Goal: Transaction & Acquisition: Purchase product/service

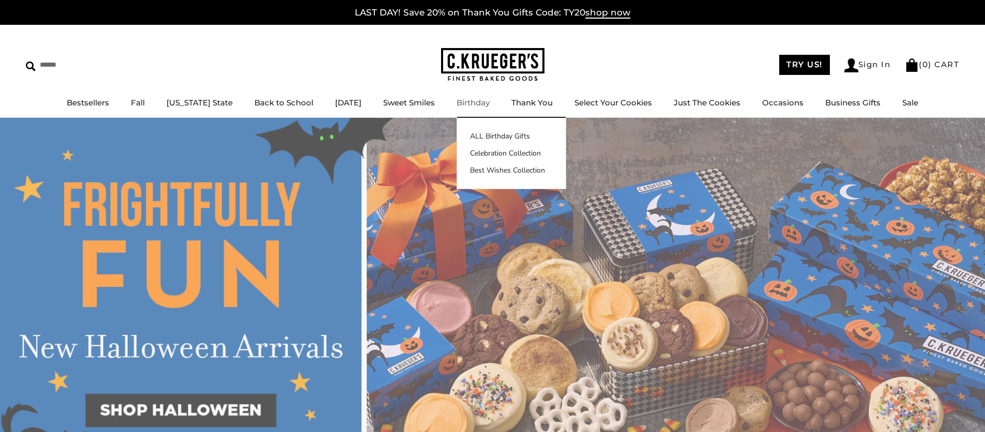
click at [475, 70] on img at bounding box center [492, 65] width 103 height 34
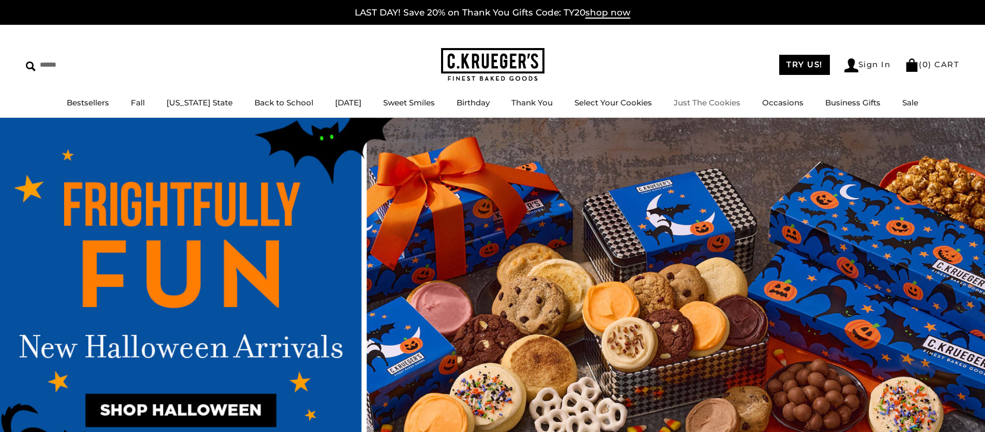
click at [526, 75] on img at bounding box center [492, 65] width 103 height 34
click at [491, 69] on img at bounding box center [492, 65] width 103 height 34
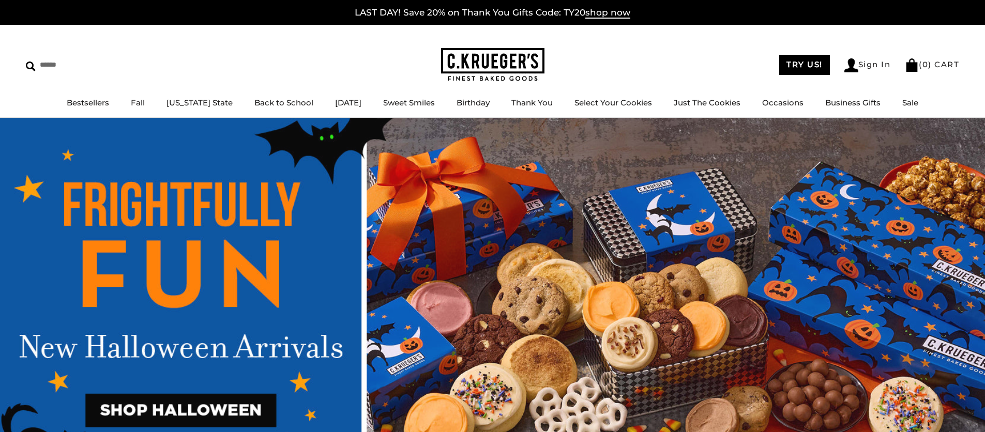
click at [399, 19] on p "LAST DAY! Save 20% on Thank You Gifts Code: TY20 shop now" at bounding box center [492, 12] width 968 height 14
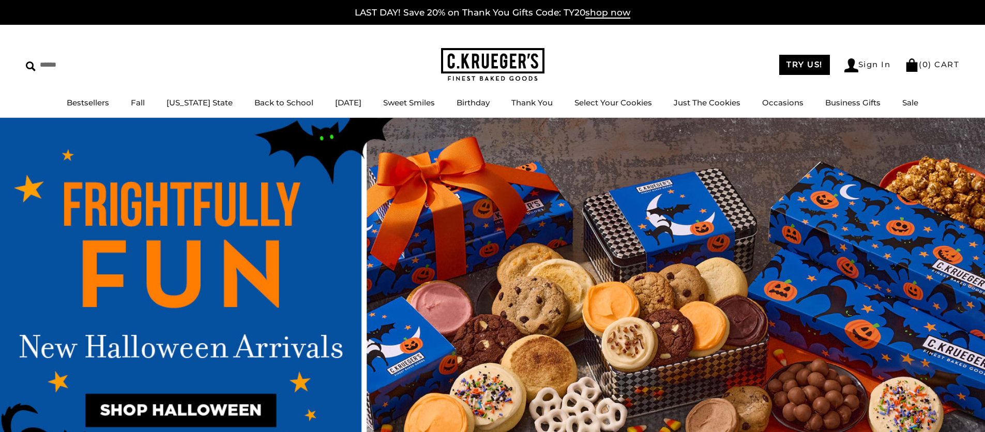
click at [403, 16] on link "LAST DAY! Save 20% on Thank You Gifts Code: TY20 shop now" at bounding box center [493, 12] width 276 height 11
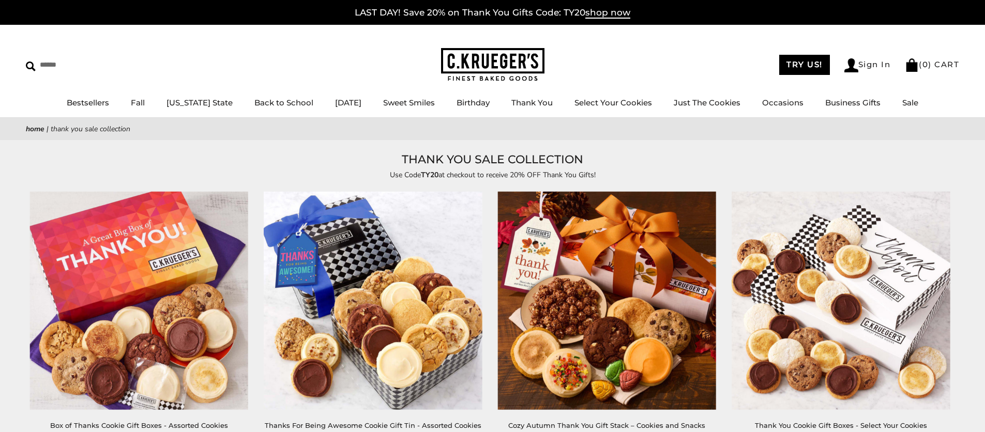
click at [491, 67] on img at bounding box center [492, 65] width 103 height 34
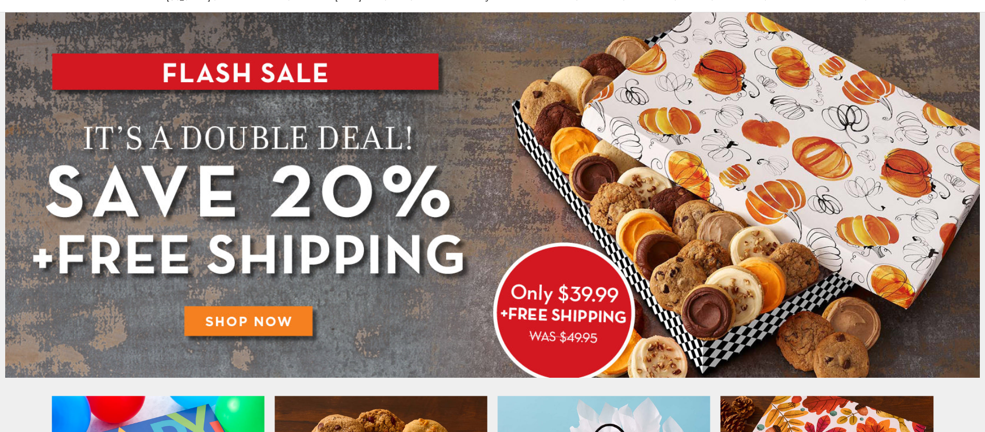
scroll to position [108, 0]
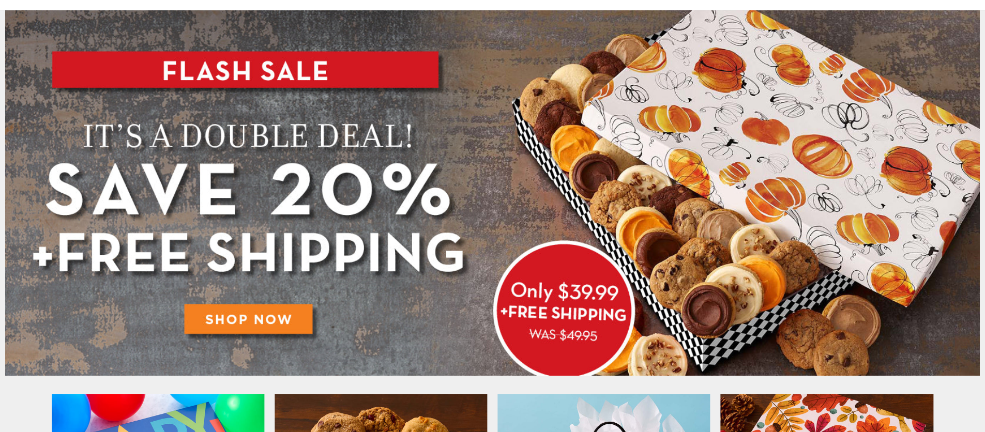
click at [481, 220] on img at bounding box center [492, 192] width 974 height 365
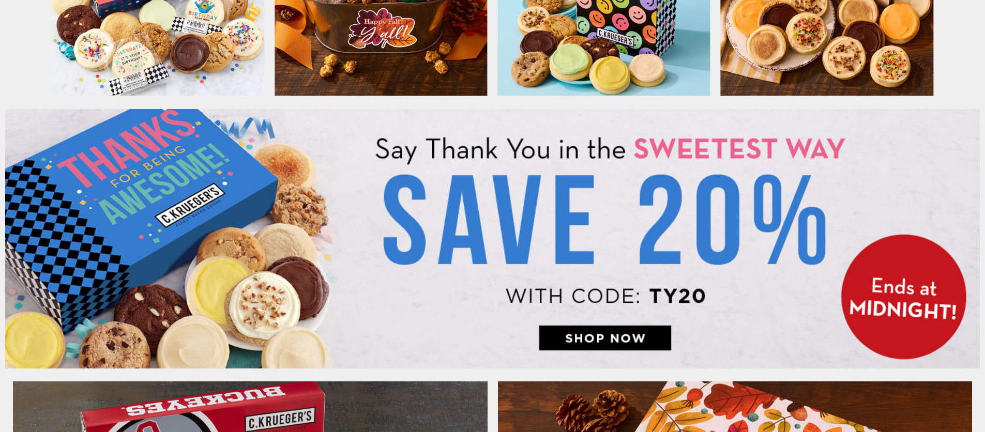
scroll to position [619, 0]
click at [460, 304] on img at bounding box center [492, 239] width 974 height 260
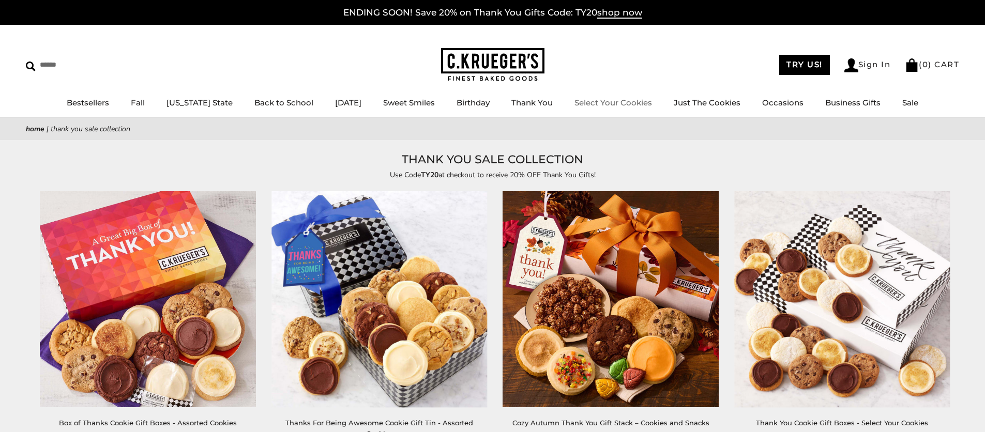
click at [530, 60] on img at bounding box center [492, 65] width 103 height 34
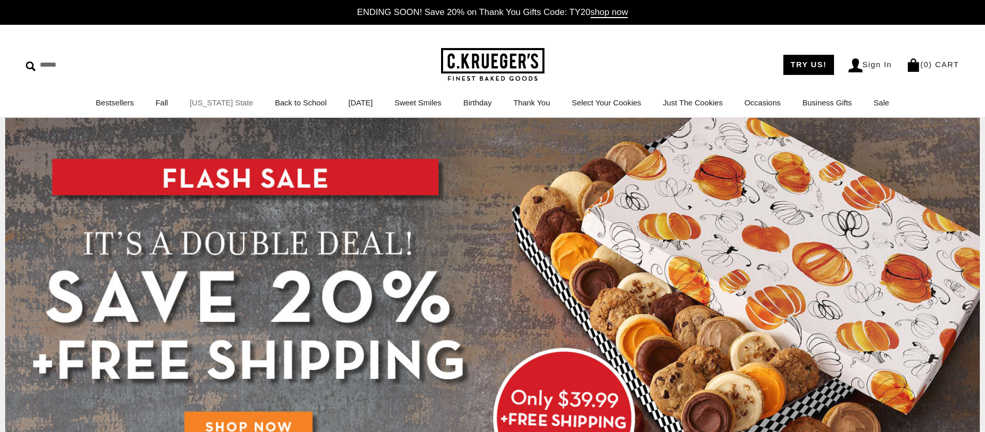
click at [190, 103] on link "[US_STATE] State" at bounding box center [222, 102] width 64 height 9
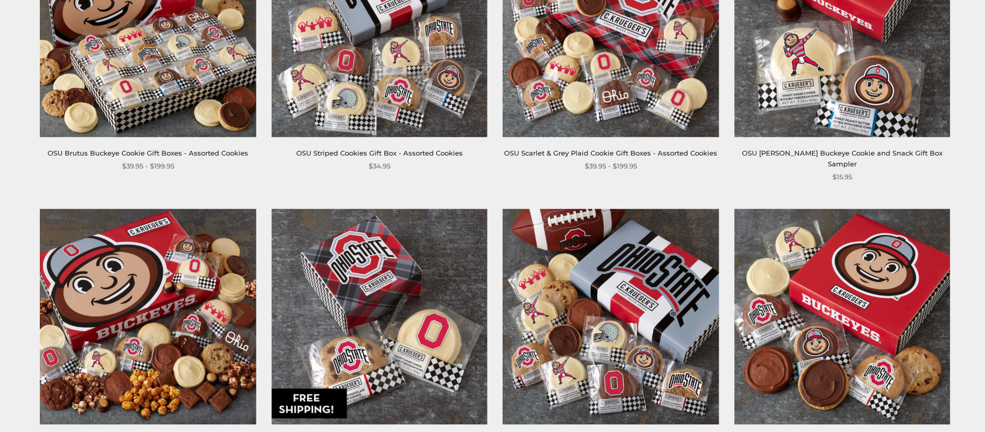
scroll to position [308, 0]
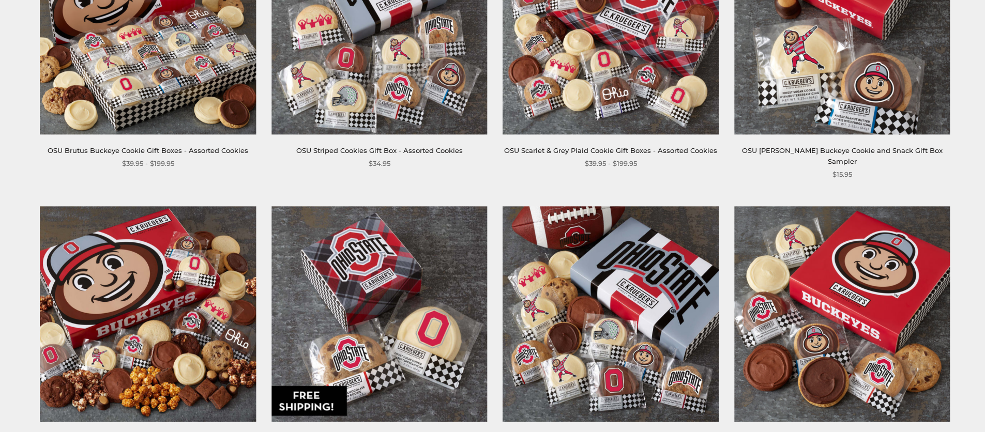
click at [660, 105] on img at bounding box center [611, 27] width 216 height 216
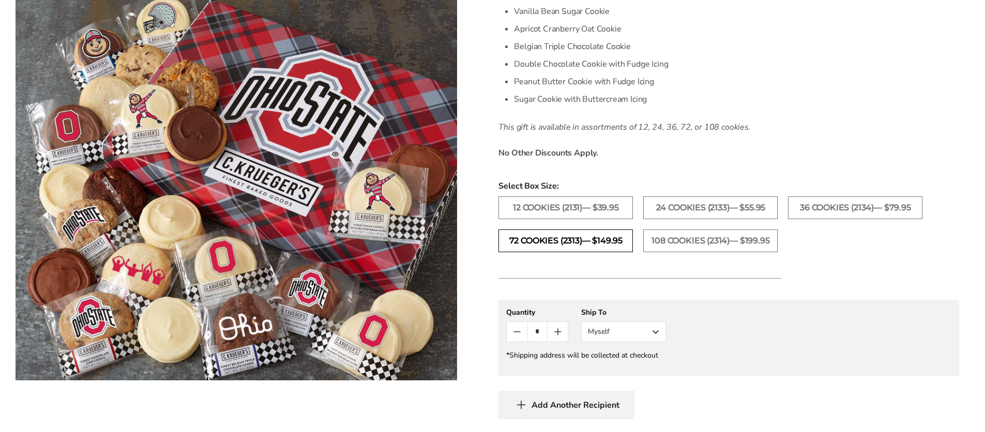
scroll to position [396, 0]
